Goal: Task Accomplishment & Management: Use online tool/utility

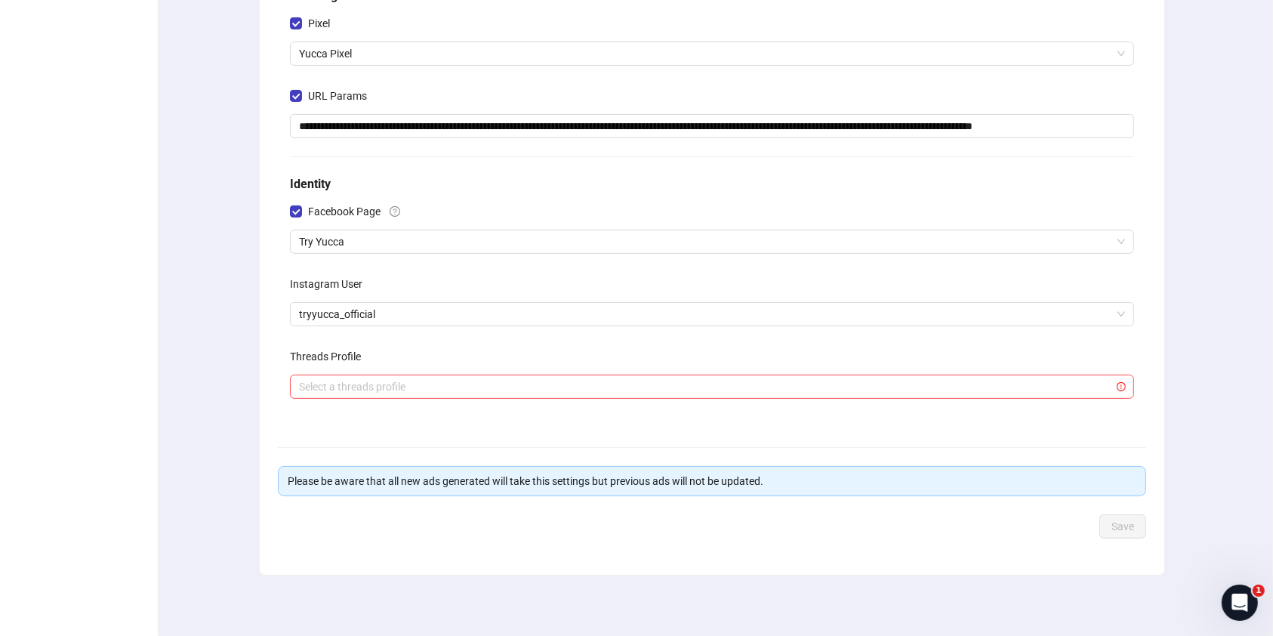
scroll to position [319, 0]
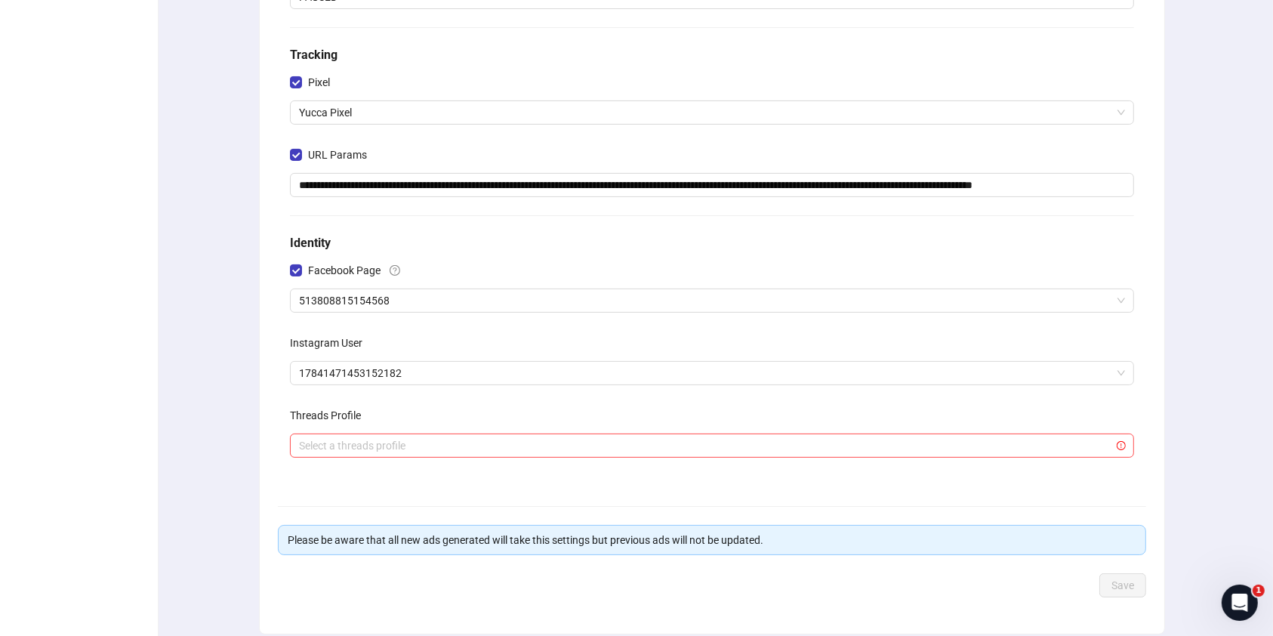
scroll to position [300, 0]
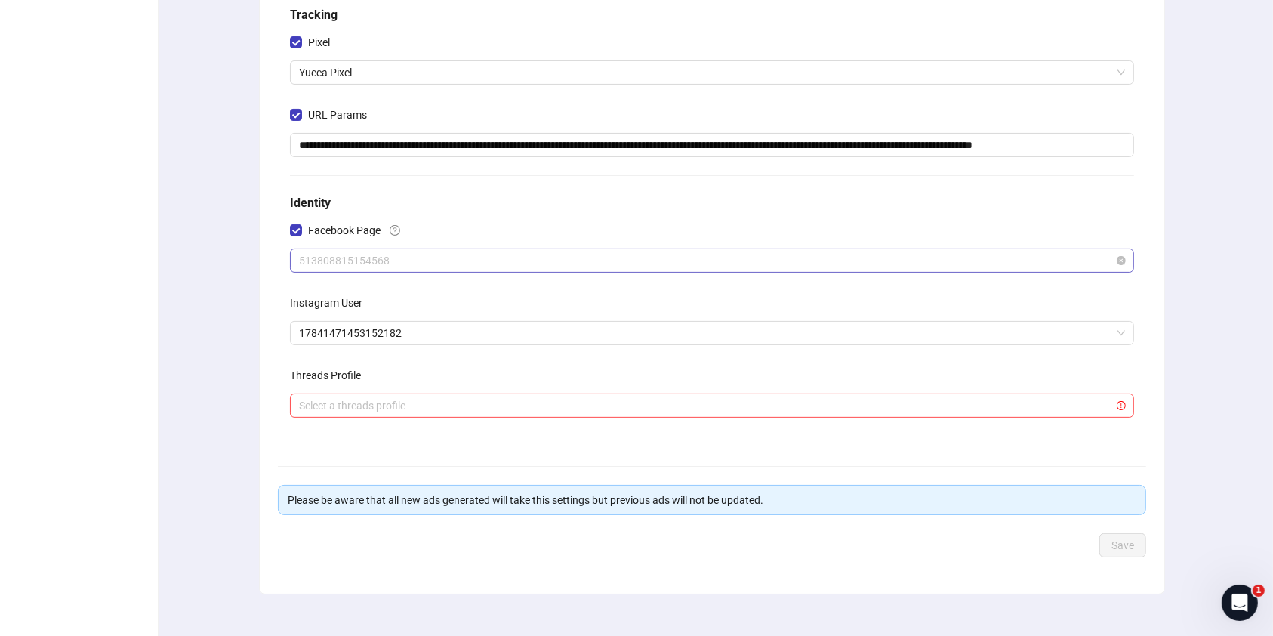
click at [805, 250] on span "513808815154568" at bounding box center [712, 260] width 826 height 23
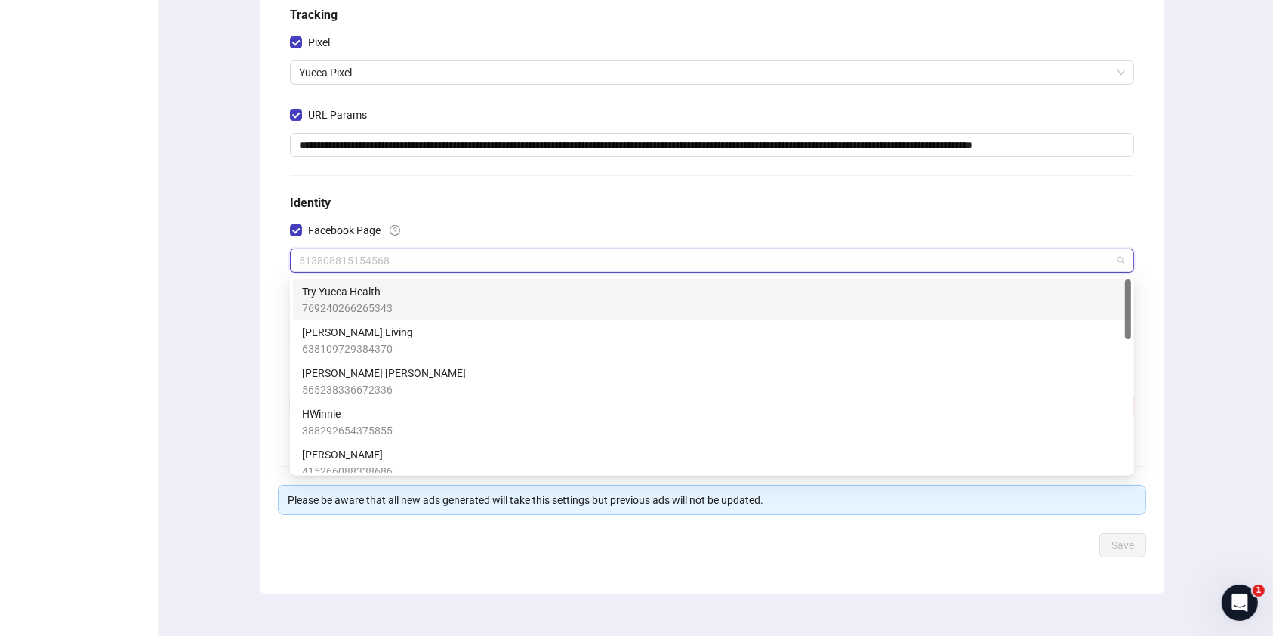
click at [753, 293] on div "Try Yucca Health 769240266265343" at bounding box center [712, 299] width 820 height 33
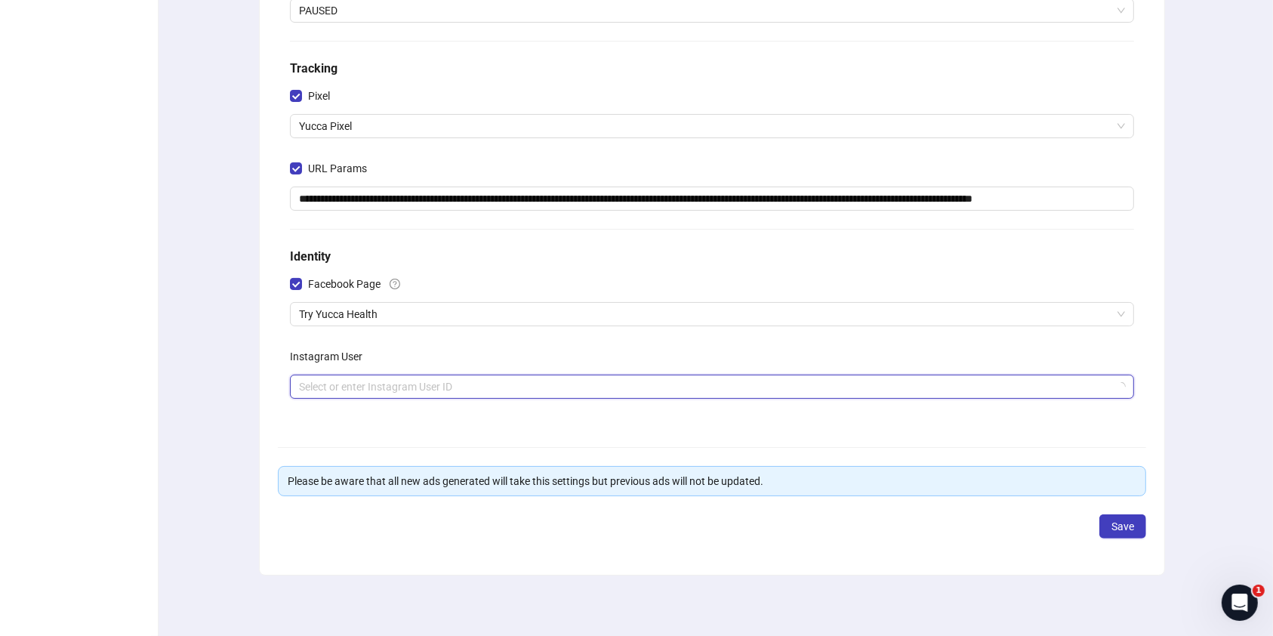
click at [942, 395] on input "search" at bounding box center [705, 386] width 812 height 23
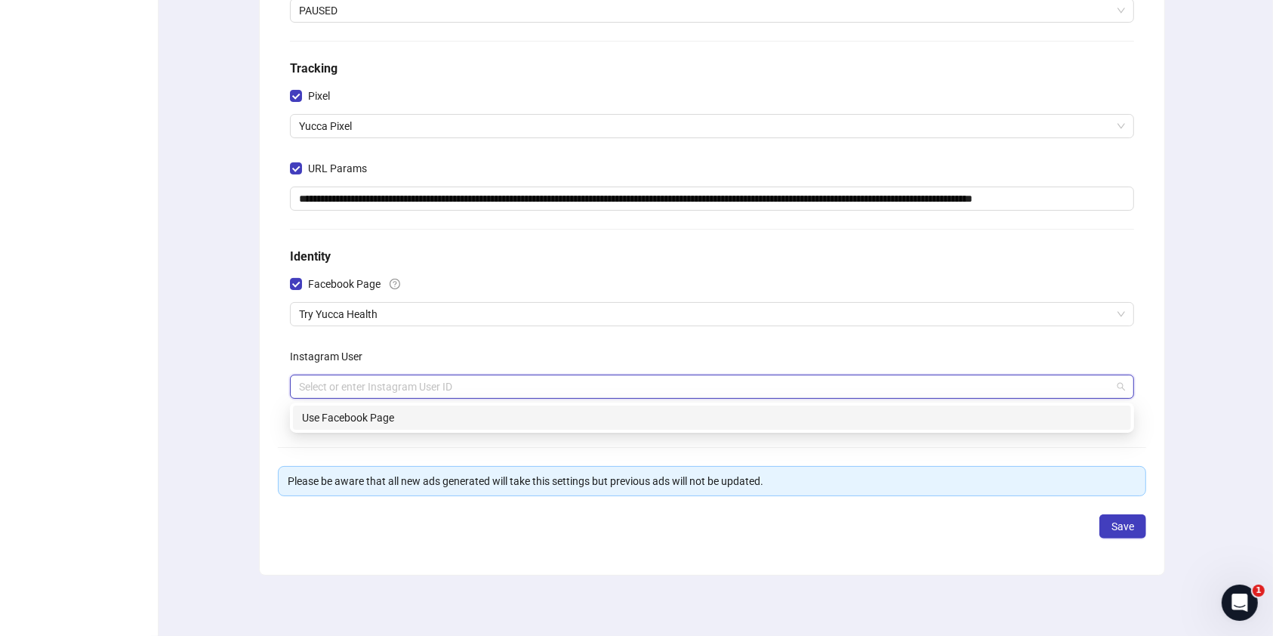
click at [633, 412] on div "Use Facebook Page" at bounding box center [712, 417] width 820 height 17
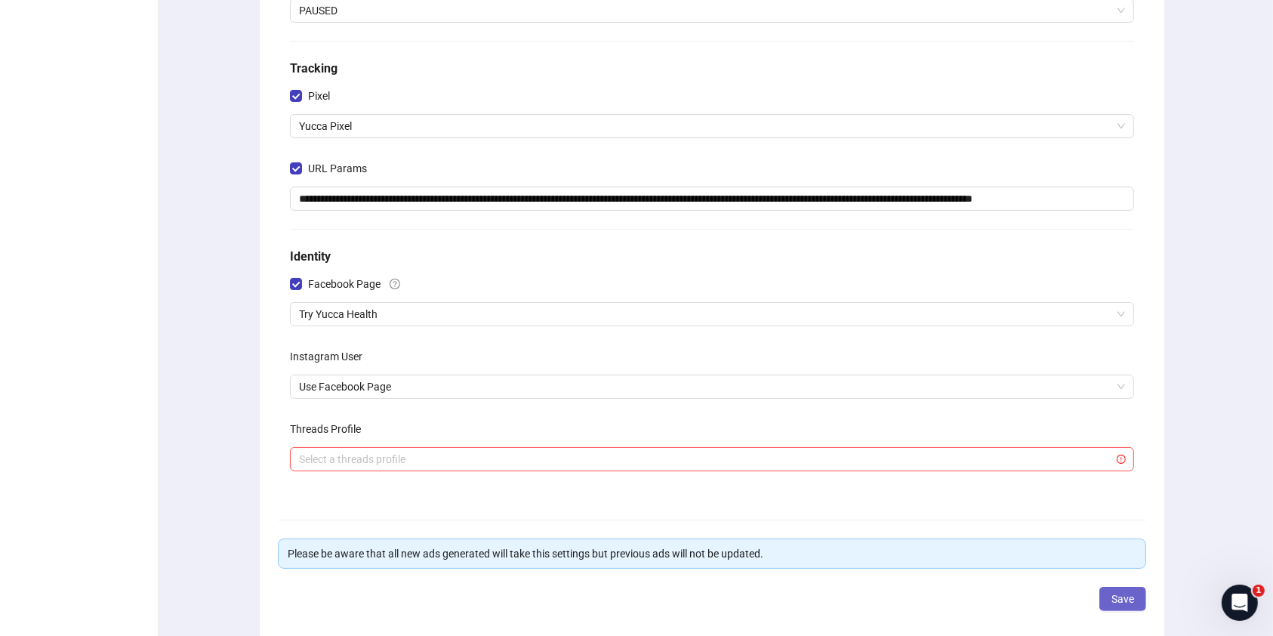
click at [1116, 596] on span "Save" at bounding box center [1122, 599] width 23 height 12
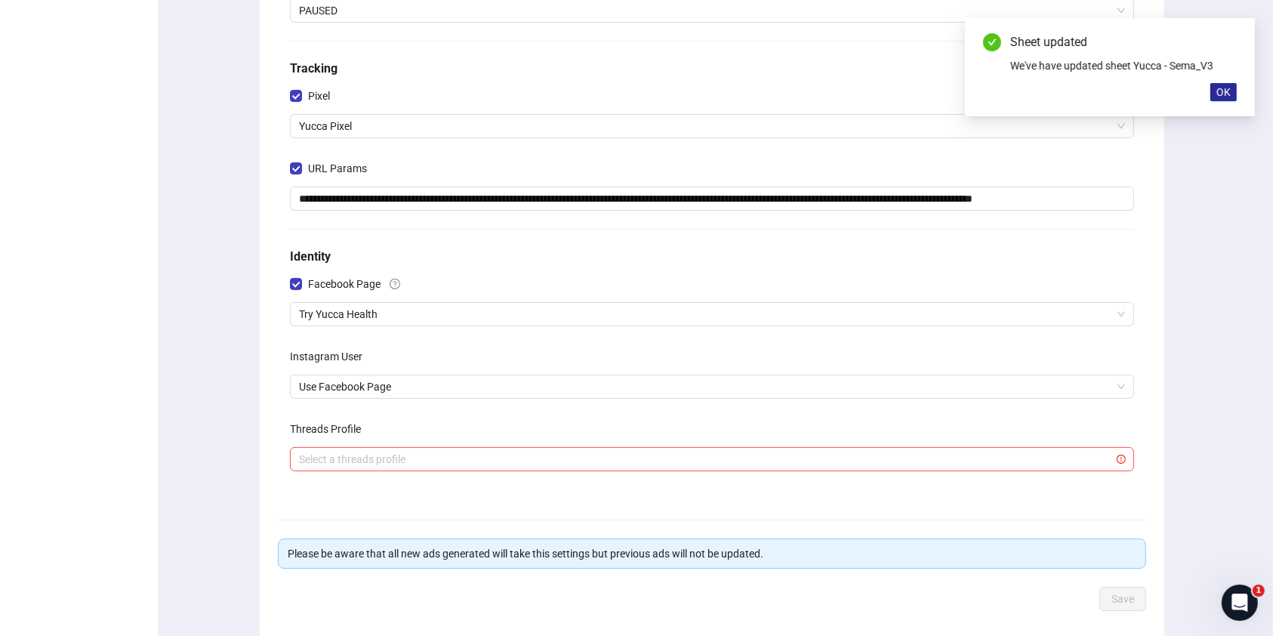
click at [1223, 94] on span "OK" at bounding box center [1223, 92] width 14 height 12
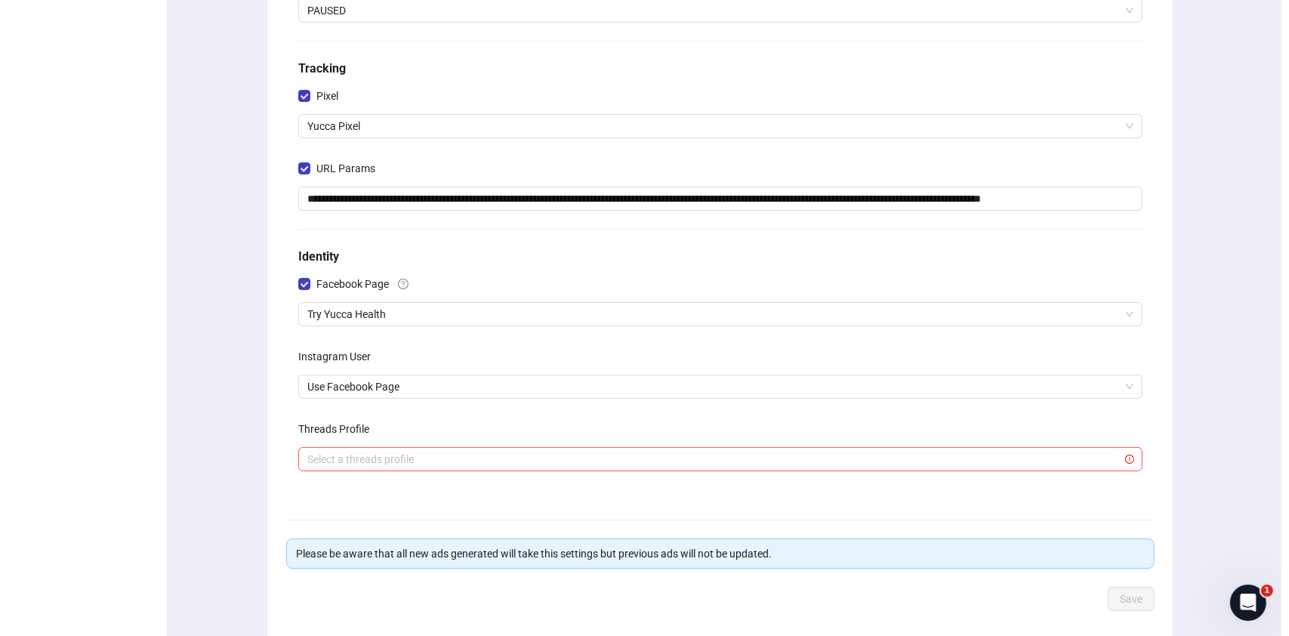
scroll to position [0, 0]
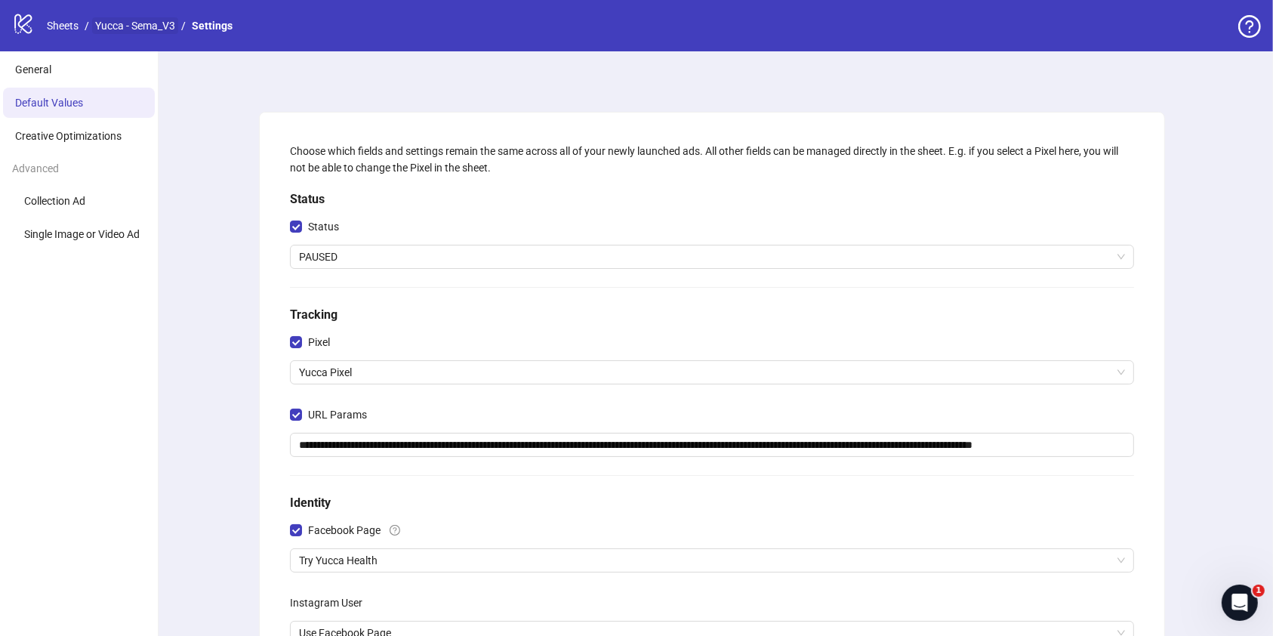
click at [122, 20] on link "Yucca - Sema_V3" at bounding box center [135, 25] width 86 height 17
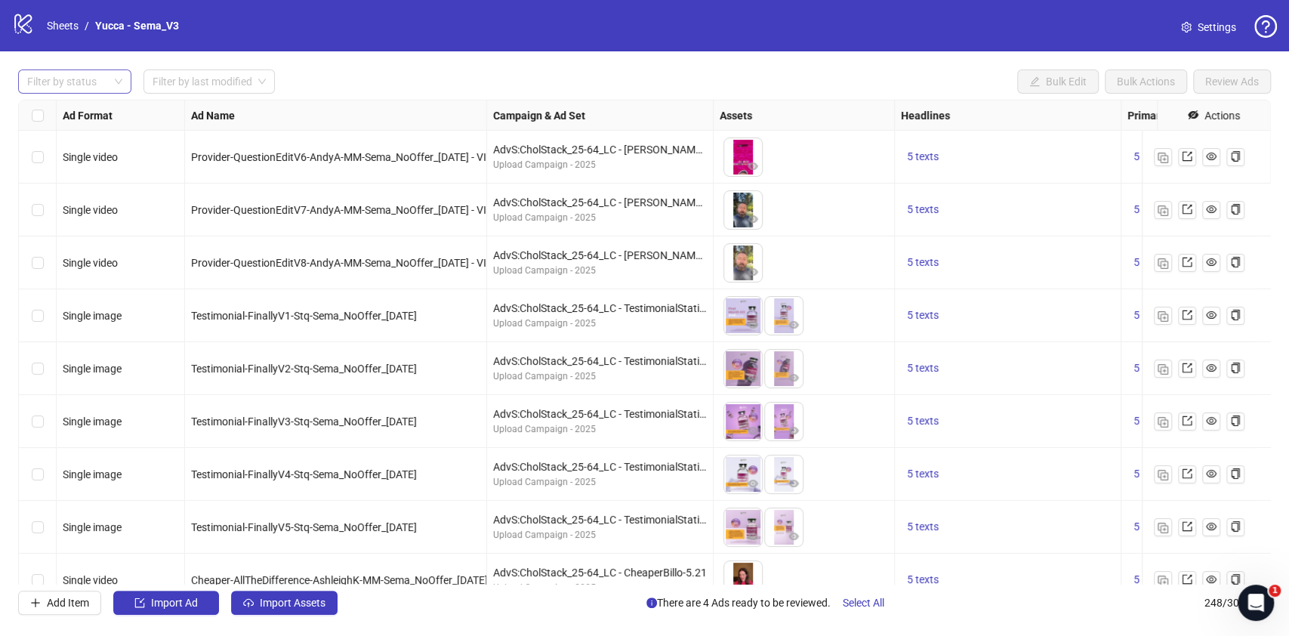
click at [92, 79] on div at bounding box center [66, 81] width 91 height 21
drag, startPoint x: 153, startPoint y: 79, endPoint x: 174, endPoint y: 129, distance: 54.8
click at [174, 129] on body "logo/logo-mobile Sheets / Yucca - Sema_V3 Settings Filter by status Filter by l…" at bounding box center [644, 318] width 1289 height 636
click at [174, 129] on div "Last 3 Days" at bounding box center [210, 136] width 108 height 17
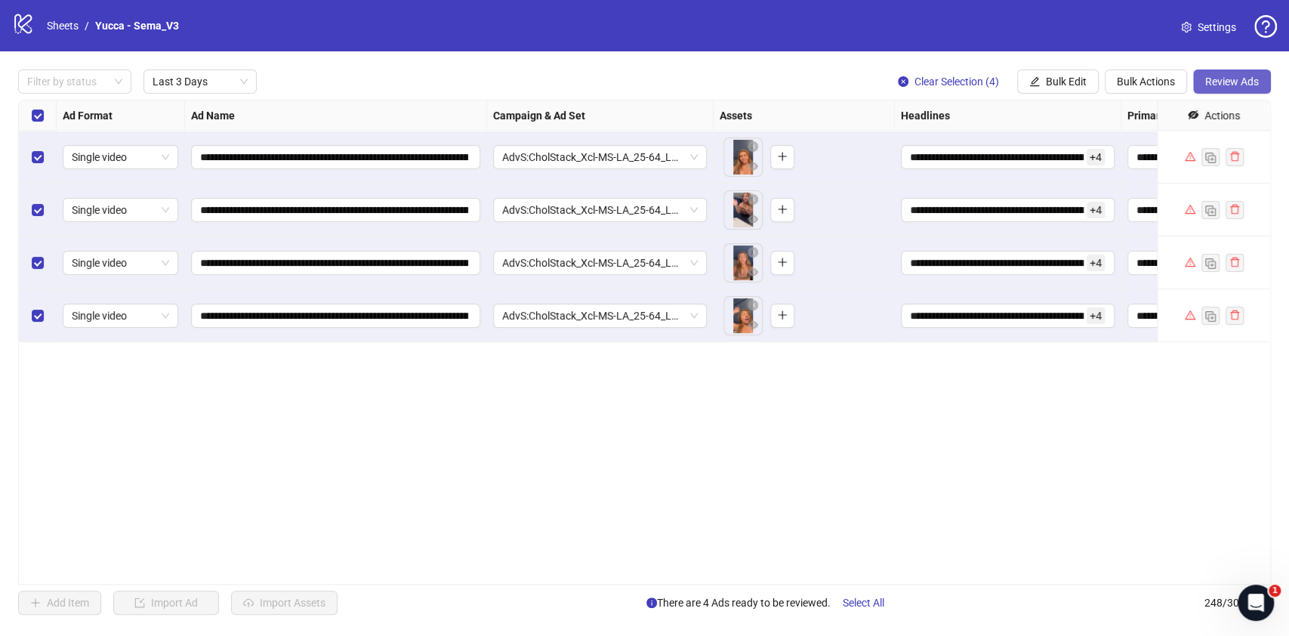
click at [1249, 86] on span "Review Ads" at bounding box center [1232, 81] width 54 height 12
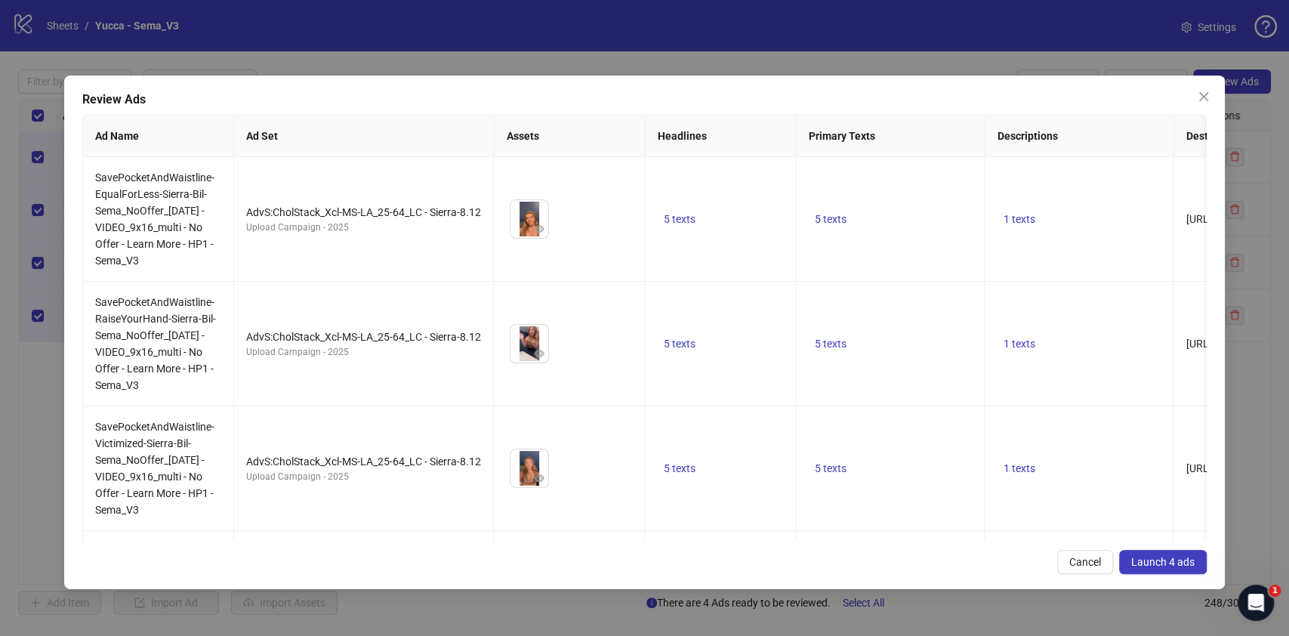
click at [1163, 550] on button "Launch 4 ads" at bounding box center [1163, 562] width 88 height 24
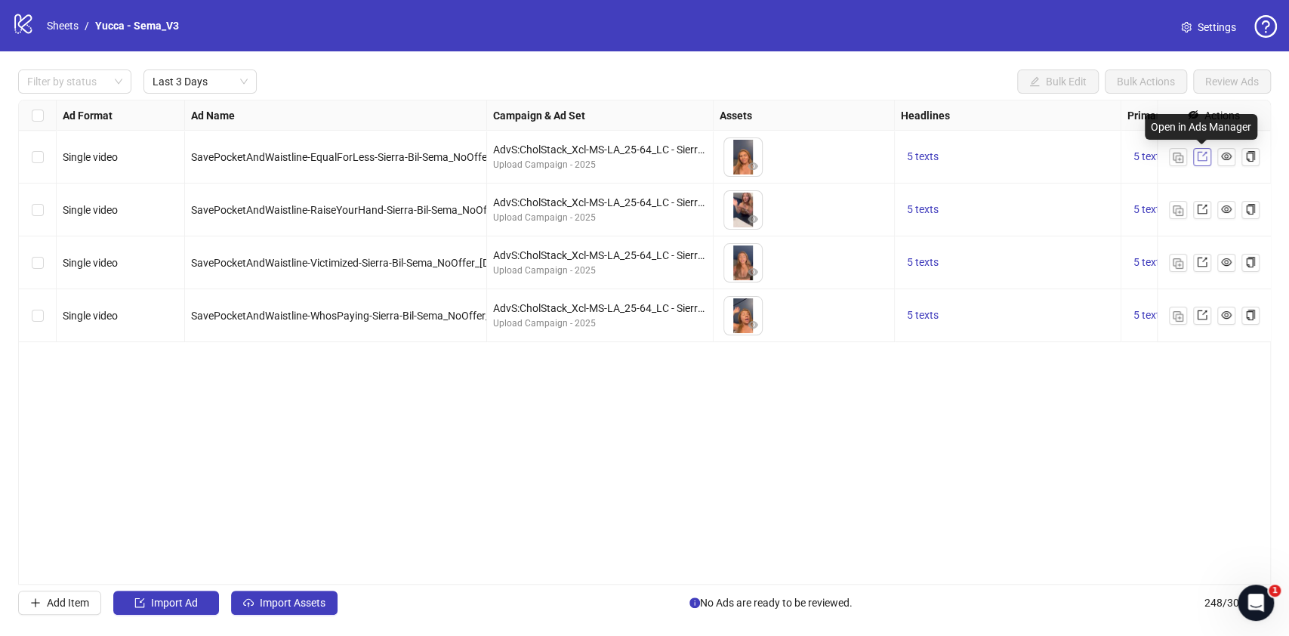
click at [1197, 159] on icon "export" at bounding box center [1201, 156] width 11 height 11
